Goal: Find contact information: Find contact information

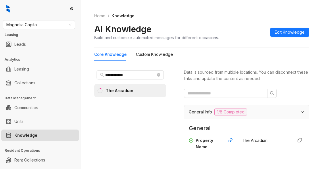
scroll to position [18, 0]
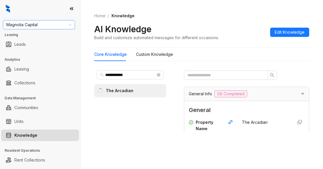
drag, startPoint x: 44, startPoint y: 18, endPoint x: 44, endPoint y: 25, distance: 6.9
click at [44, 20] on div "Magnolia Capital Leasing Leads Analytics Leasing Collections Data Management Co…" at bounding box center [40, 84] width 80 height 169
click at [44, 25] on span "Magnolia Capital" at bounding box center [38, 24] width 65 height 9
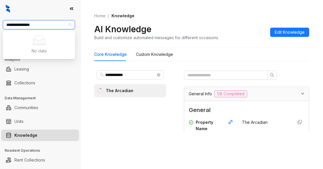
type input "**********"
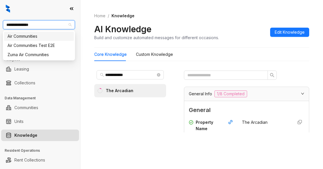
click at [31, 35] on div "Air Communities" at bounding box center [38, 36] width 63 height 6
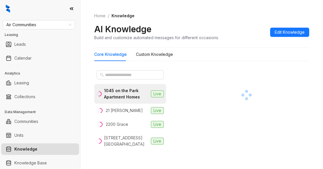
click at [202, 92] on div at bounding box center [246, 95] width 125 height 54
click at [110, 76] on input "text" at bounding box center [130, 75] width 51 height 6
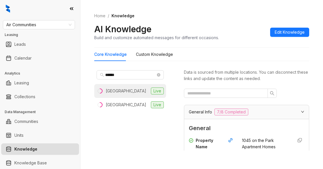
click at [110, 94] on div "[GEOGRAPHIC_DATA]" at bounding box center [126, 91] width 40 height 6
click at [149, 120] on div "****** [GEOGRAPHIC_DATA] Live [GEOGRAPHIC_DATA] Live" at bounding box center [130, 109] width 72 height 82
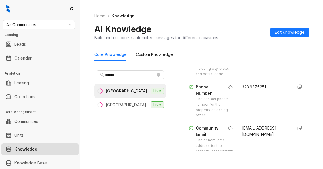
scroll to position [144, 0]
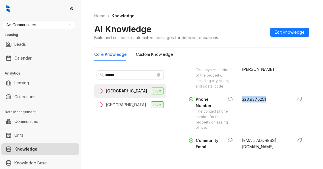
drag, startPoint x: 233, startPoint y: 115, endPoint x: 269, endPoint y: 116, distance: 36.2
click at [269, 116] on div "Phone Number The contact phone number for the property or leasing office. 323.9…" at bounding box center [246, 113] width 115 height 34
copy span "323.937.5251"
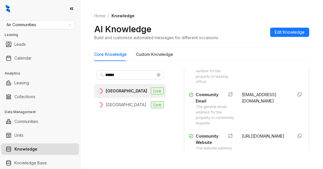
scroll to position [201, 0]
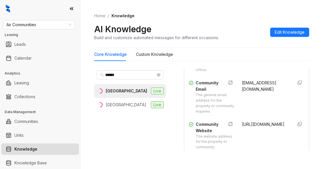
drag, startPoint x: 241, startPoint y: 123, endPoint x: 240, endPoint y: 117, distance: 5.2
click at [242, 114] on div "[EMAIL_ADDRESS][DOMAIN_NAME]" at bounding box center [265, 97] width 46 height 34
drag, startPoint x: 234, startPoint y: 97, endPoint x: 277, endPoint y: 116, distance: 46.5
click at [277, 114] on div "Community Email The general email address for the property or community inquiri…" at bounding box center [246, 97] width 115 height 34
copy span "[EMAIL_ADDRESS][DOMAIN_NAME]"
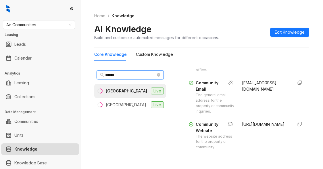
drag, startPoint x: 133, startPoint y: 73, endPoint x: 99, endPoint y: 44, distance: 44.5
click at [94, 69] on div "******" at bounding box center [130, 75] width 72 height 14
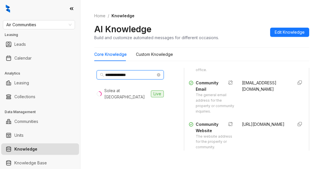
type input "**********"
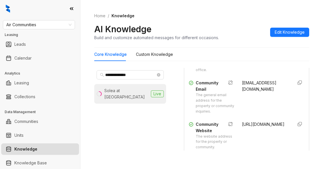
click at [124, 94] on li "Solea at [GEOGRAPHIC_DATA] Live" at bounding box center [130, 94] width 72 height 20
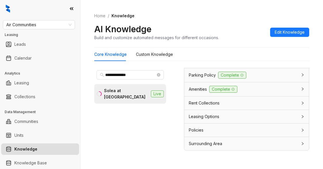
scroll to position [646, 0]
click at [247, 57] on div "Core Knowledge Custom Knowledge" at bounding box center [201, 54] width 215 height 13
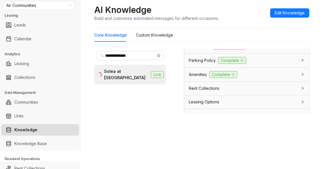
scroll to position [588, 0]
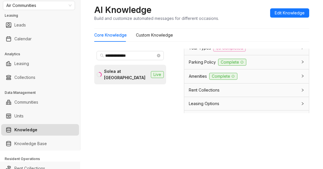
click at [198, 23] on span "Utilities" at bounding box center [195, 20] width 13 height 6
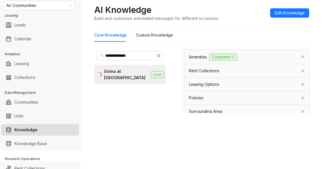
scroll to position [847, 0]
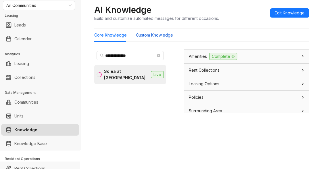
click at [161, 34] on Knowledge "Custom Knowledge" at bounding box center [154, 35] width 37 height 6
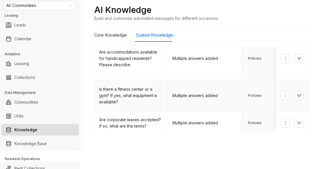
scroll to position [283, 0]
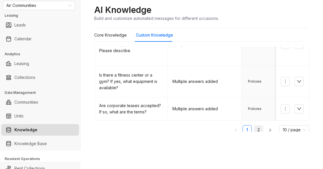
click at [254, 125] on link "2" at bounding box center [258, 129] width 9 height 9
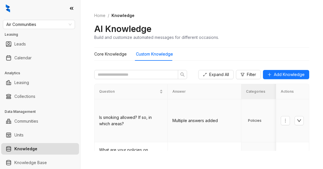
scroll to position [0, 0]
click at [221, 12] on div "Home / Knowledge AI Knowledge Build and customize automated messages for differ…" at bounding box center [201, 27] width 215 height 42
click at [205, 22] on div "Home / Knowledge AI Knowledge Build and customize automated messages for differ…" at bounding box center [201, 27] width 215 height 42
